Goal: Check status: Check status

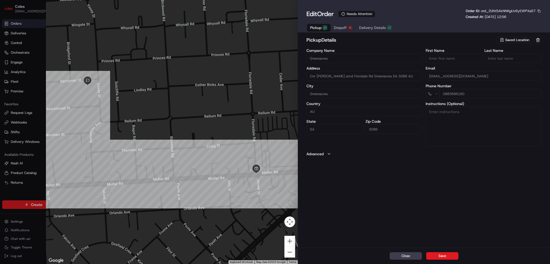
click at [345, 26] on span "Dropoff" at bounding box center [340, 27] width 13 height 5
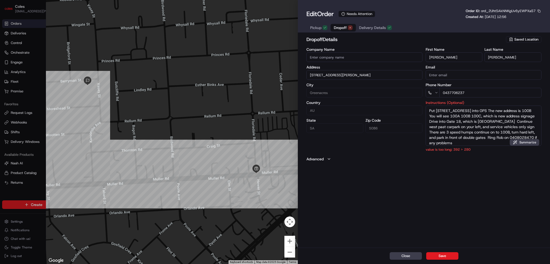
click at [13, 24] on div at bounding box center [275, 132] width 550 height 264
type input "+1"
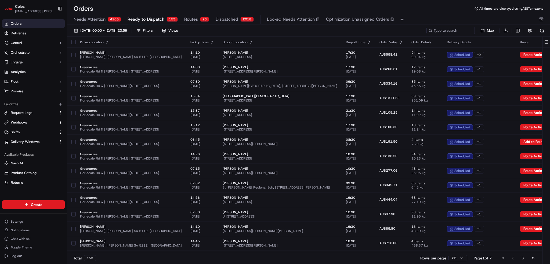
click at [13, 22] on span "Orders" at bounding box center [16, 23] width 11 height 5
click at [13, 21] on span "Orders" at bounding box center [16, 23] width 11 height 5
